Goal: Information Seeking & Learning: Learn about a topic

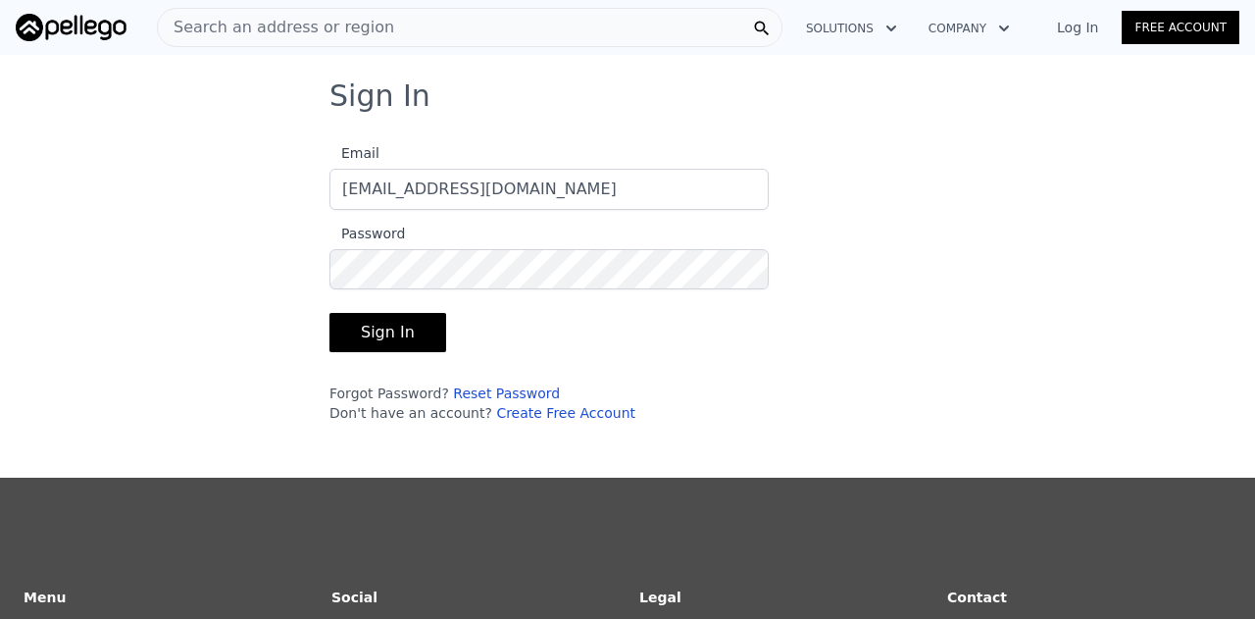
type input "[EMAIL_ADDRESS][DOMAIN_NAME]"
click at [407, 330] on button "Sign In" at bounding box center [387, 332] width 117 height 39
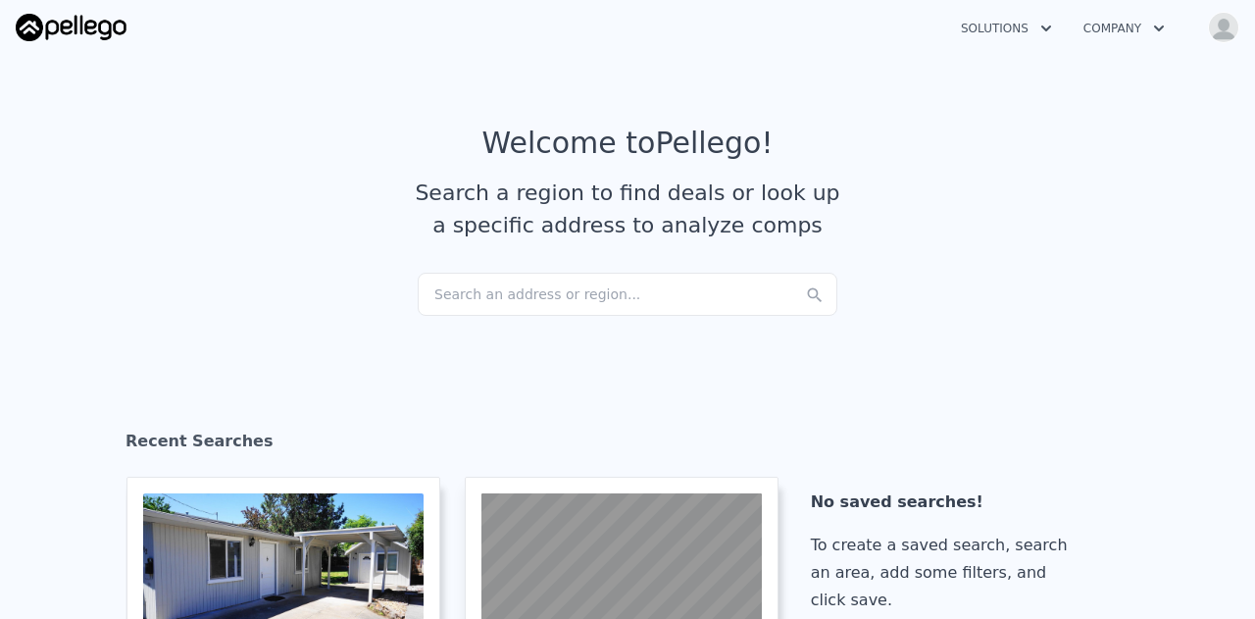
checkbox input "true"
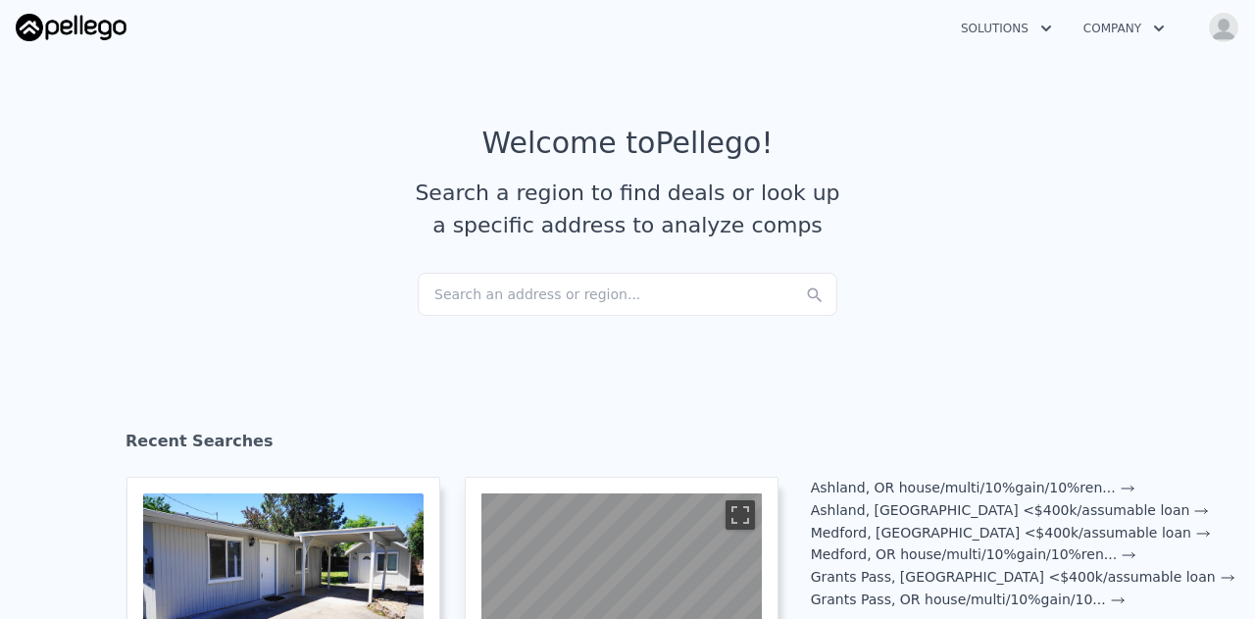
click at [575, 280] on div "Search an address or region..." at bounding box center [628, 294] width 420 height 43
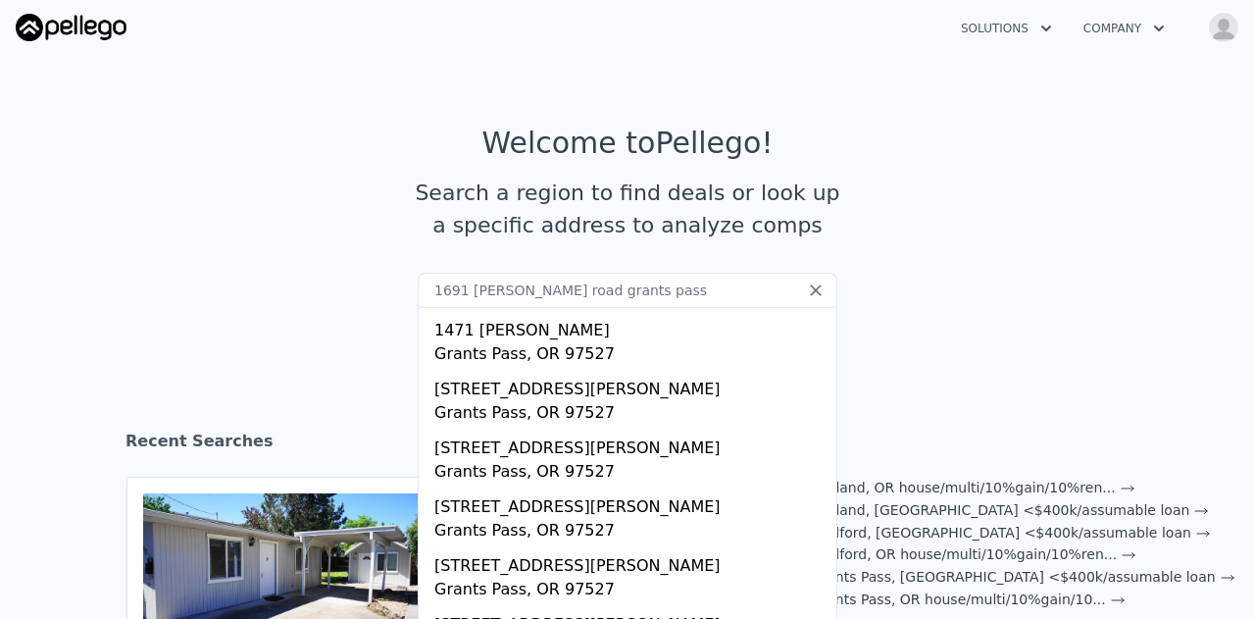
scroll to position [230, 0]
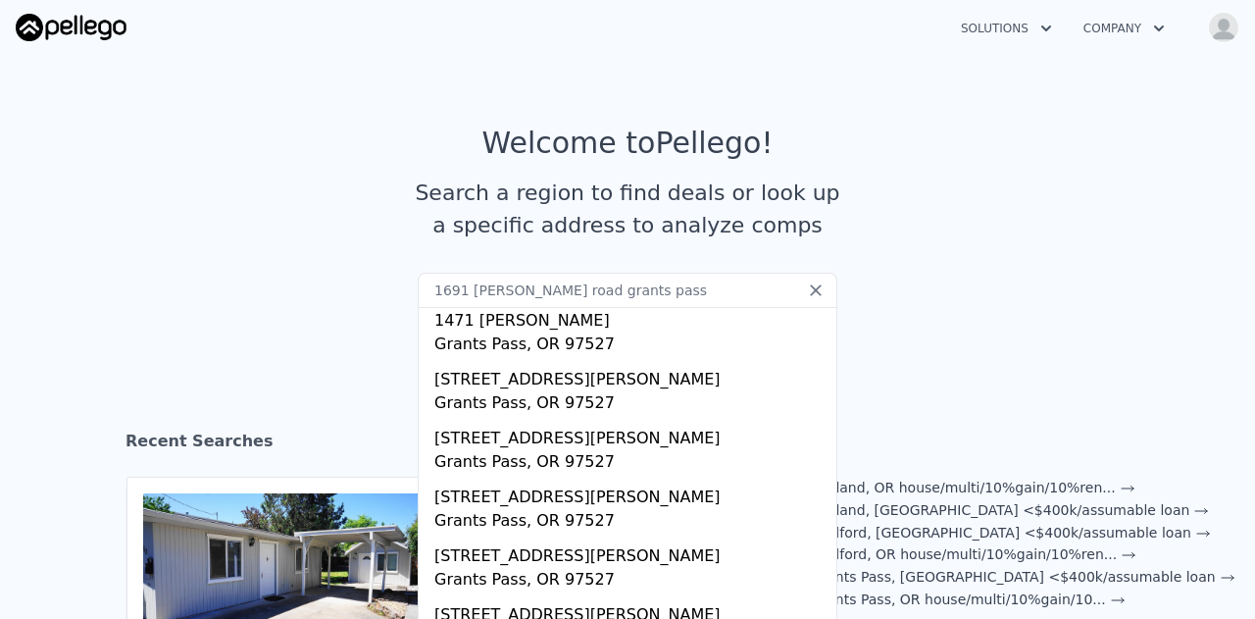
click at [510, 273] on input "1691 [PERSON_NAME] road grants pass" at bounding box center [628, 290] width 420 height 35
click at [454, 288] on input "1691 [PERSON_NAME] road grants pass" at bounding box center [628, 290] width 420 height 35
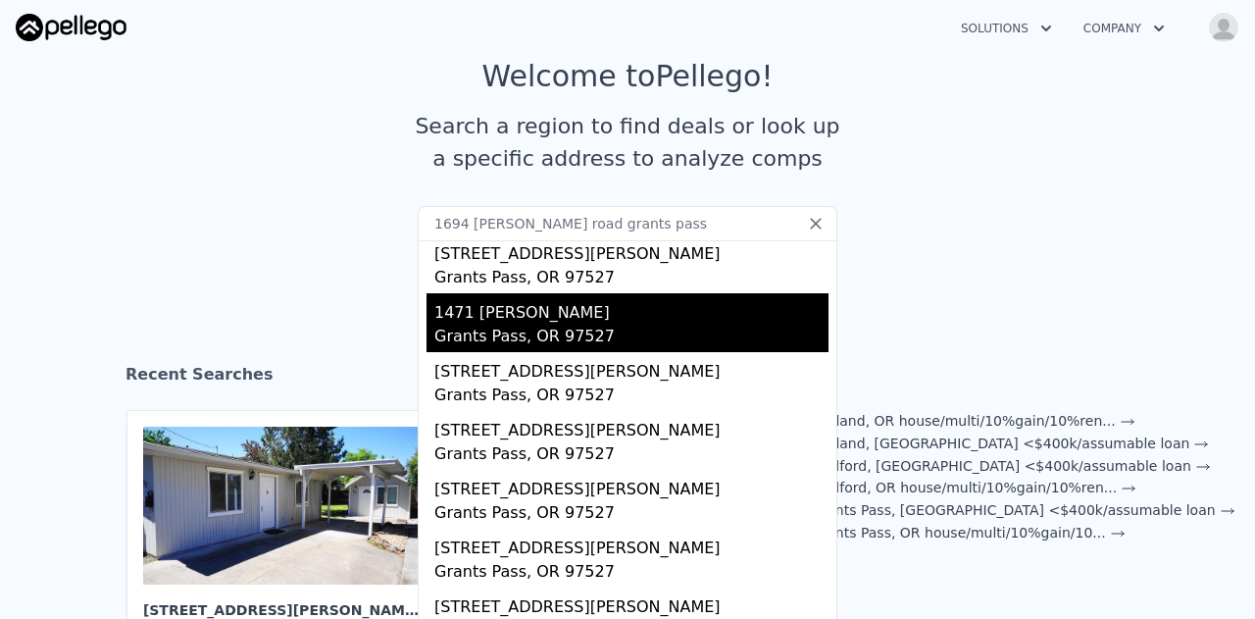
scroll to position [98, 0]
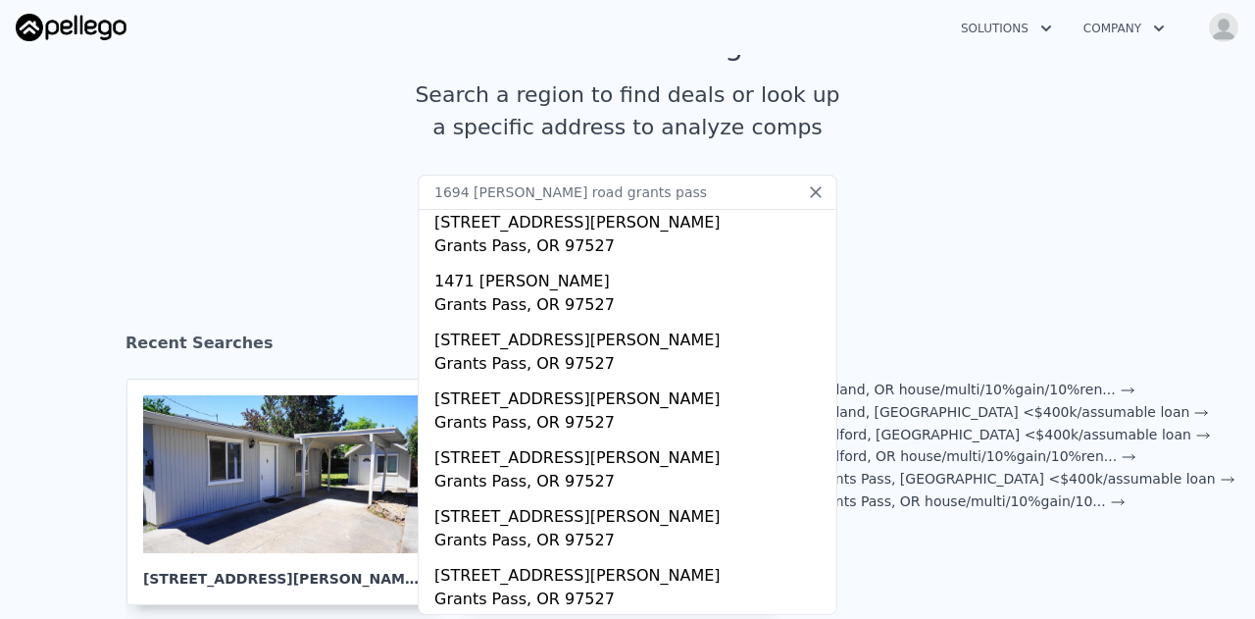
click at [610, 188] on input "1694 [PERSON_NAME] road grants pass" at bounding box center [628, 192] width 420 height 35
drag, startPoint x: 609, startPoint y: 191, endPoint x: 306, endPoint y: 190, distance: 303.0
click at [306, 190] on section "Welcome to Pellego ! Search a region to find deals or look up a specific addres…" at bounding box center [627, 101] width 1255 height 304
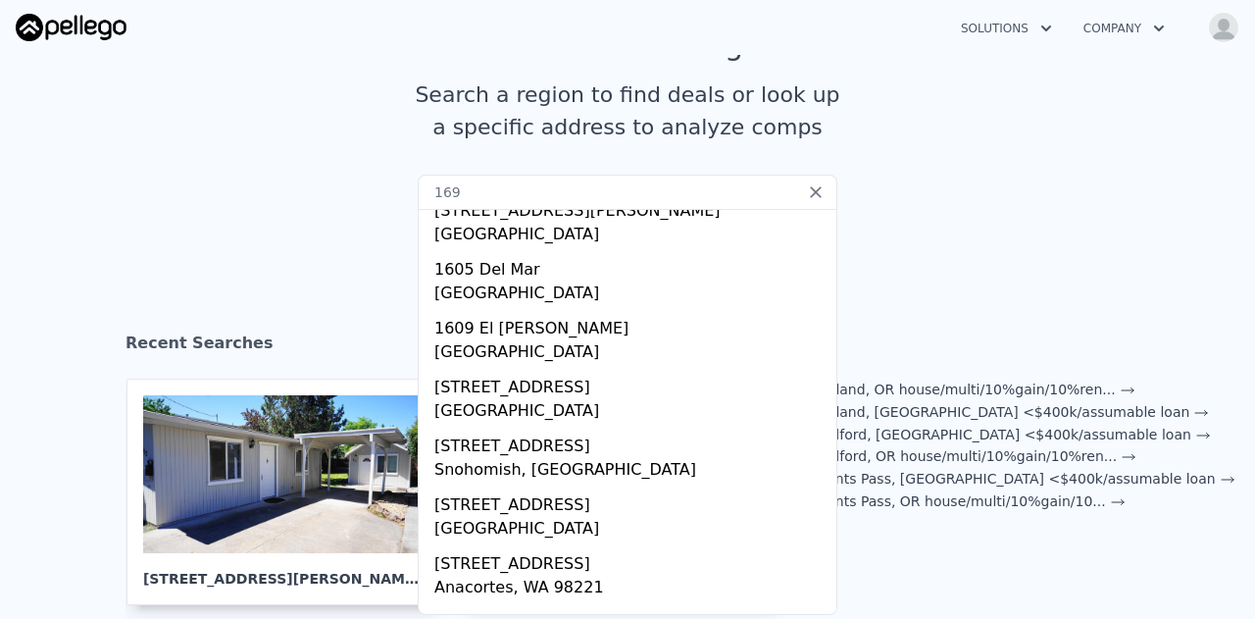
scroll to position [0, 0]
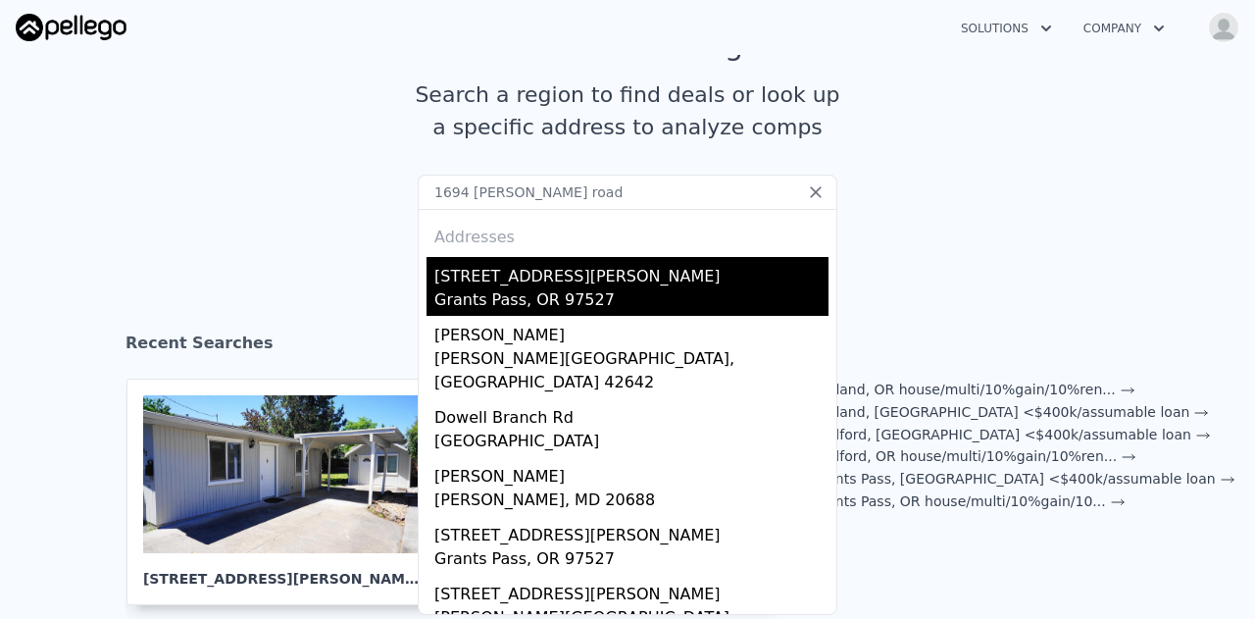
type input "1694 [PERSON_NAME] road"
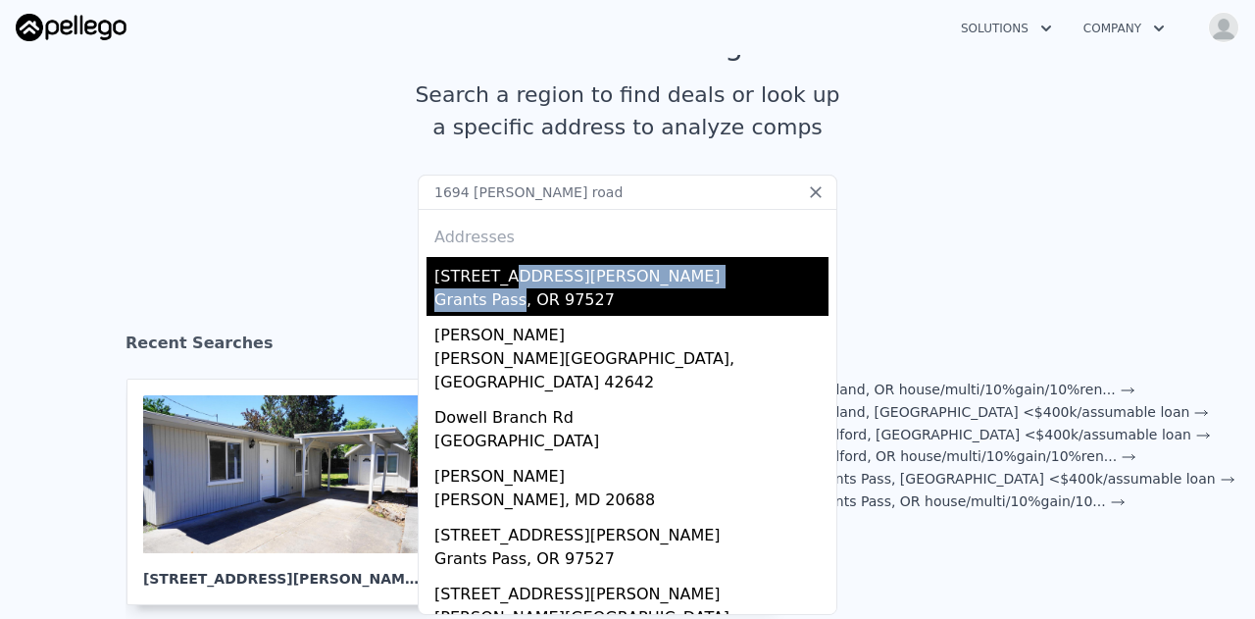
click at [504, 287] on div "[STREET_ADDRESS][PERSON_NAME]" at bounding box center [631, 286] width 394 height 59
